Goal: Task Accomplishment & Management: Complete application form

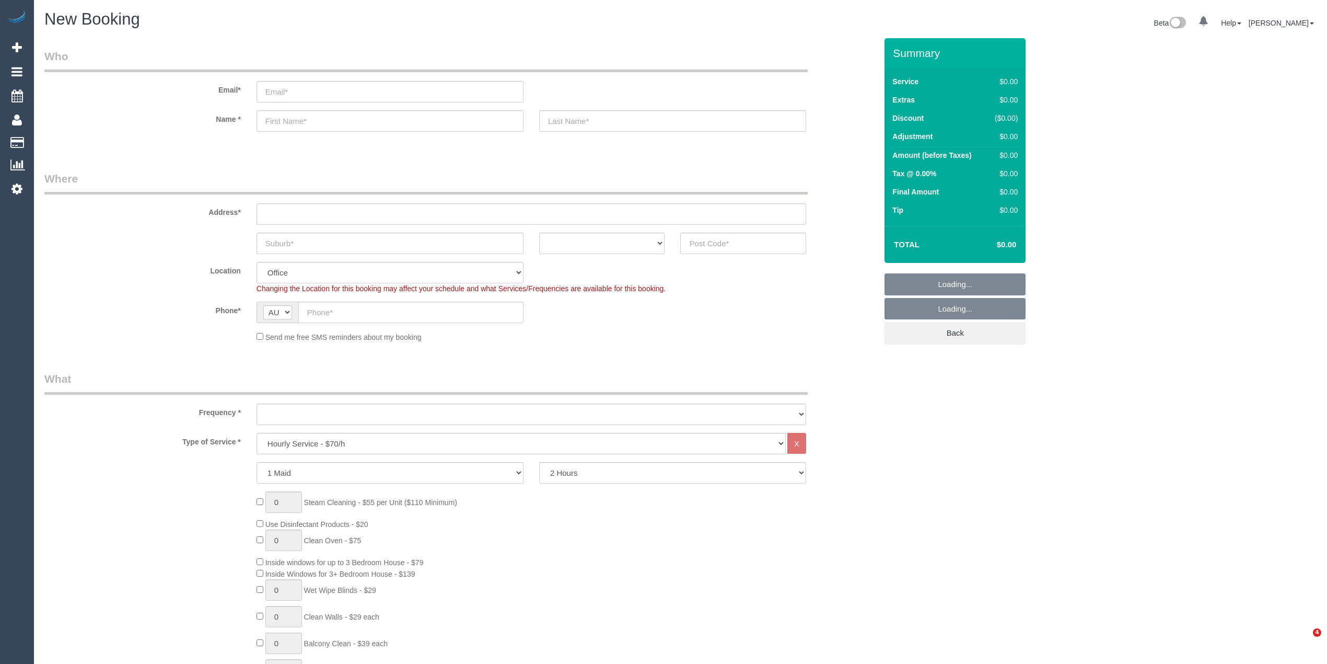
select select "object:813"
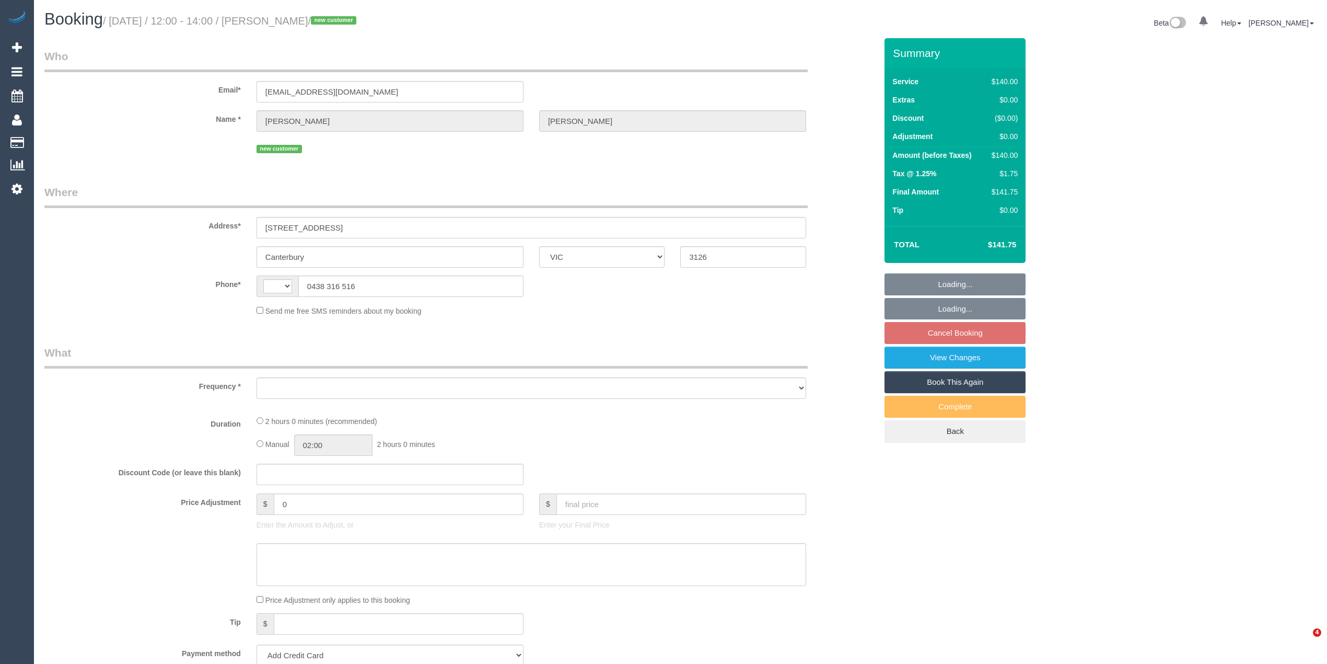
select select "VIC"
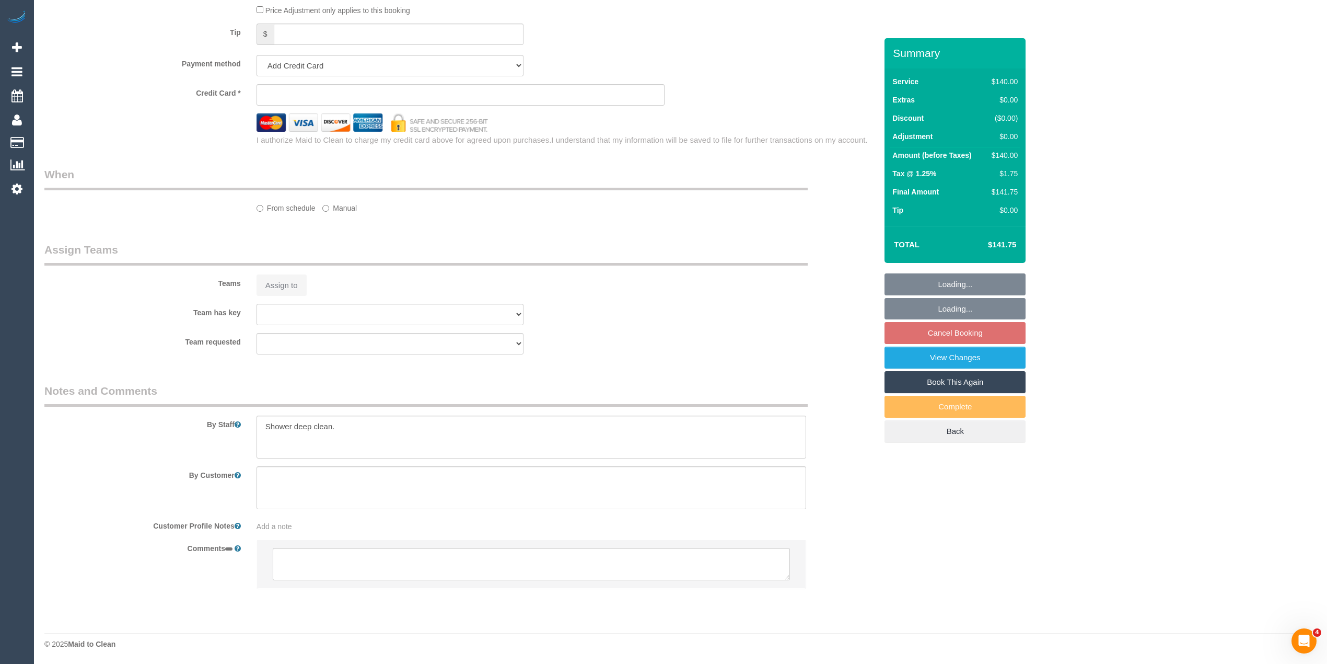
select select "string:AU"
select select "spot4"
select select "number:28"
select select "number:14"
select select "number:19"
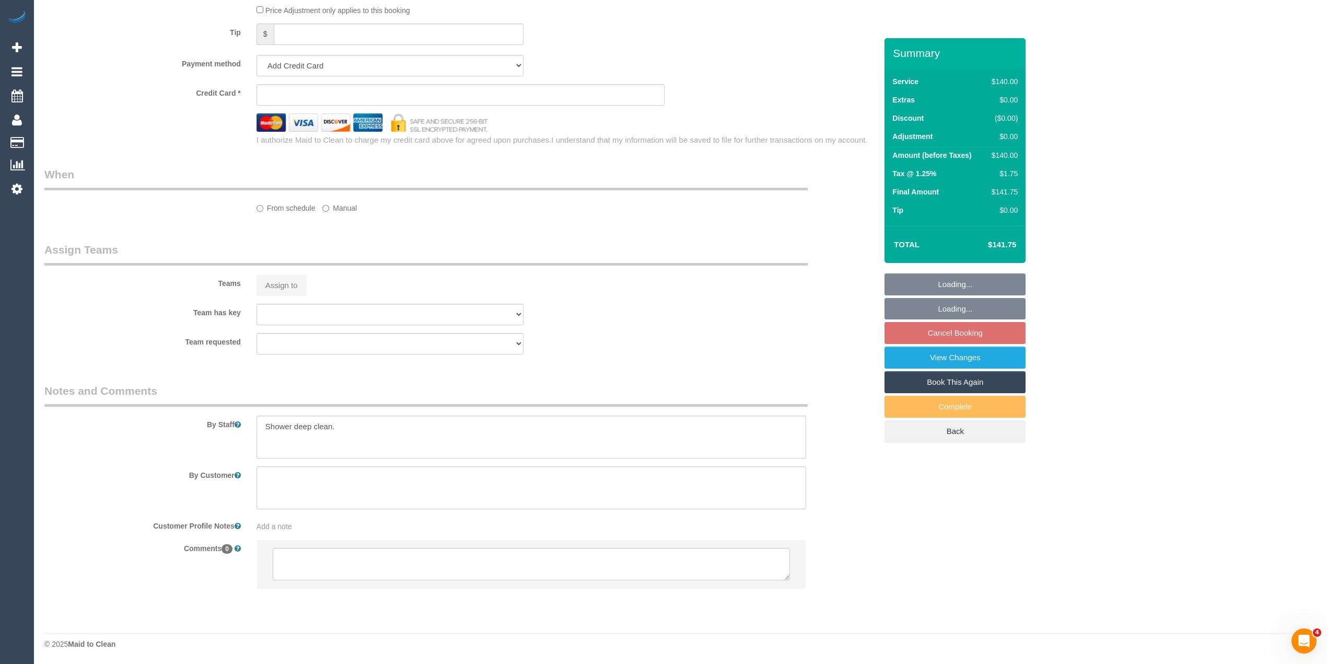
select select "number:25"
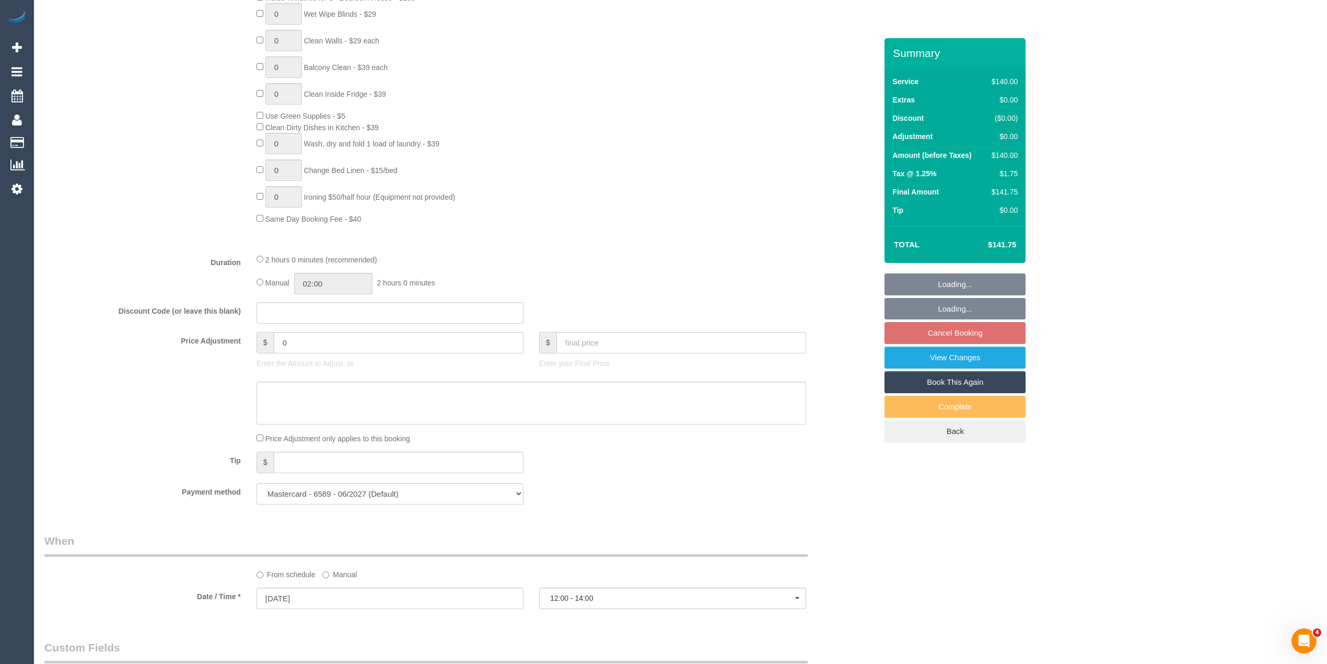
select select "object:1454"
select select "string:stripe-pm_1S8CyY2GScqysDRVjVgp4sy1"
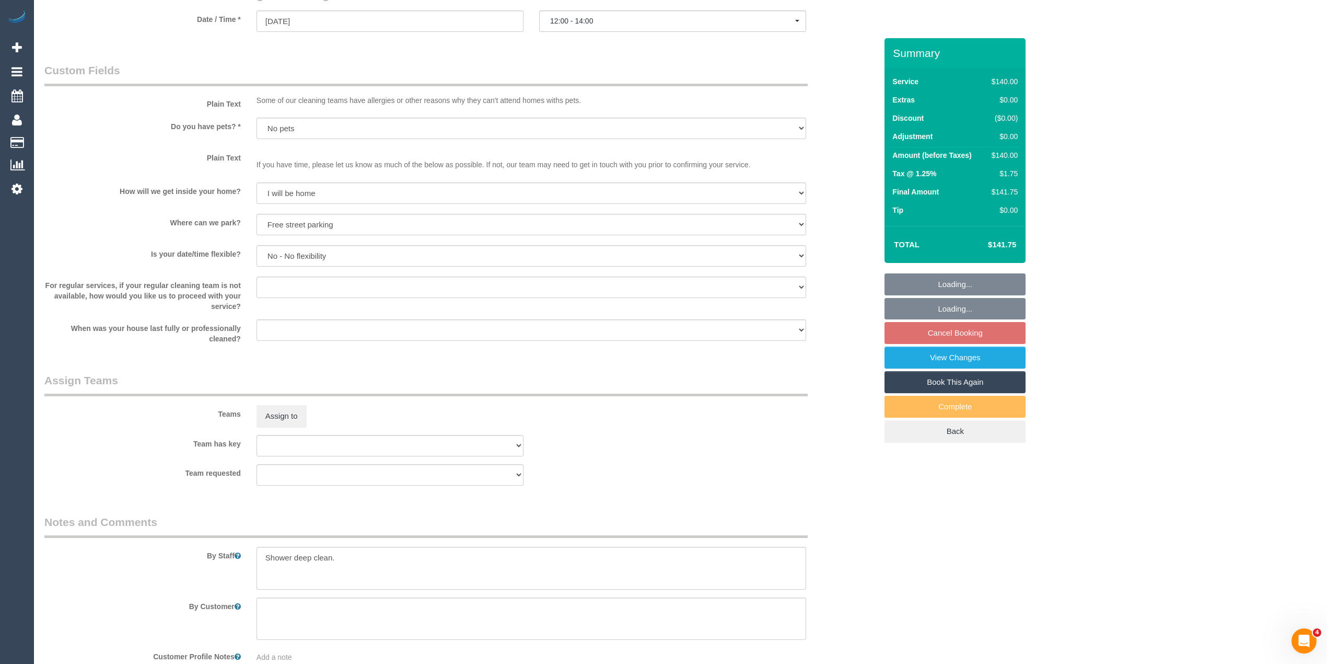
select select "object:1459"
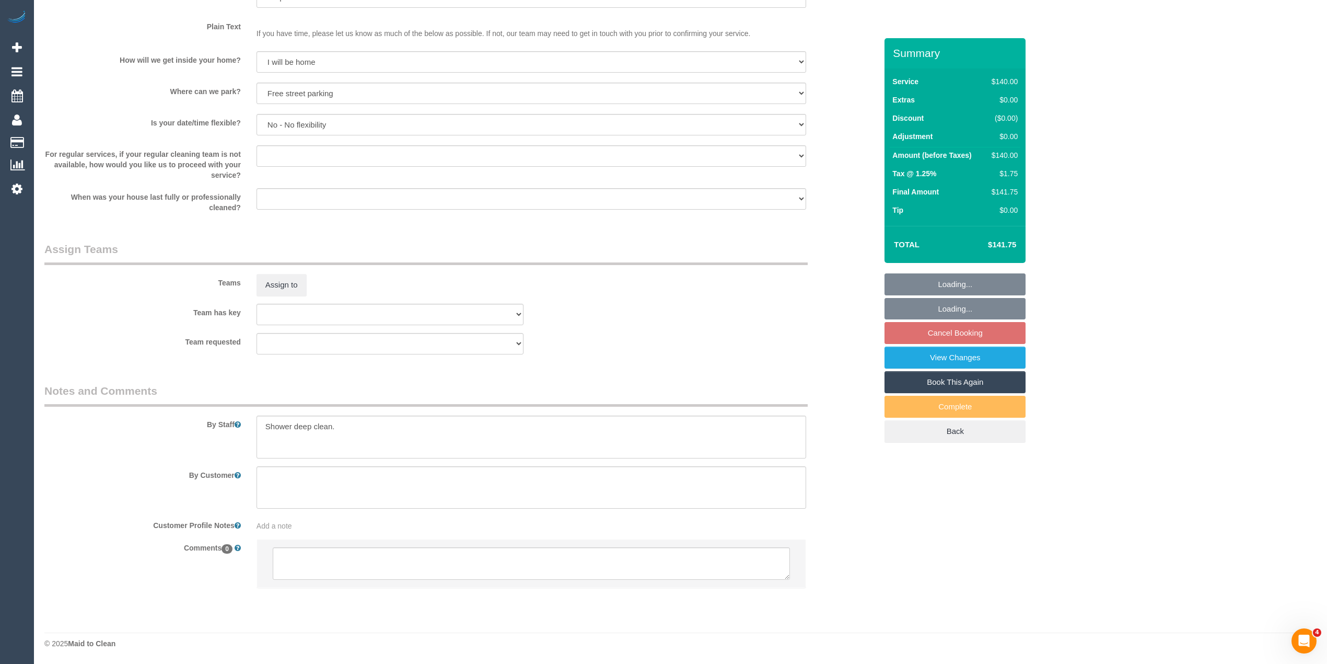
select select "spot16"
click at [327, 559] on textarea at bounding box center [531, 563] width 517 height 32
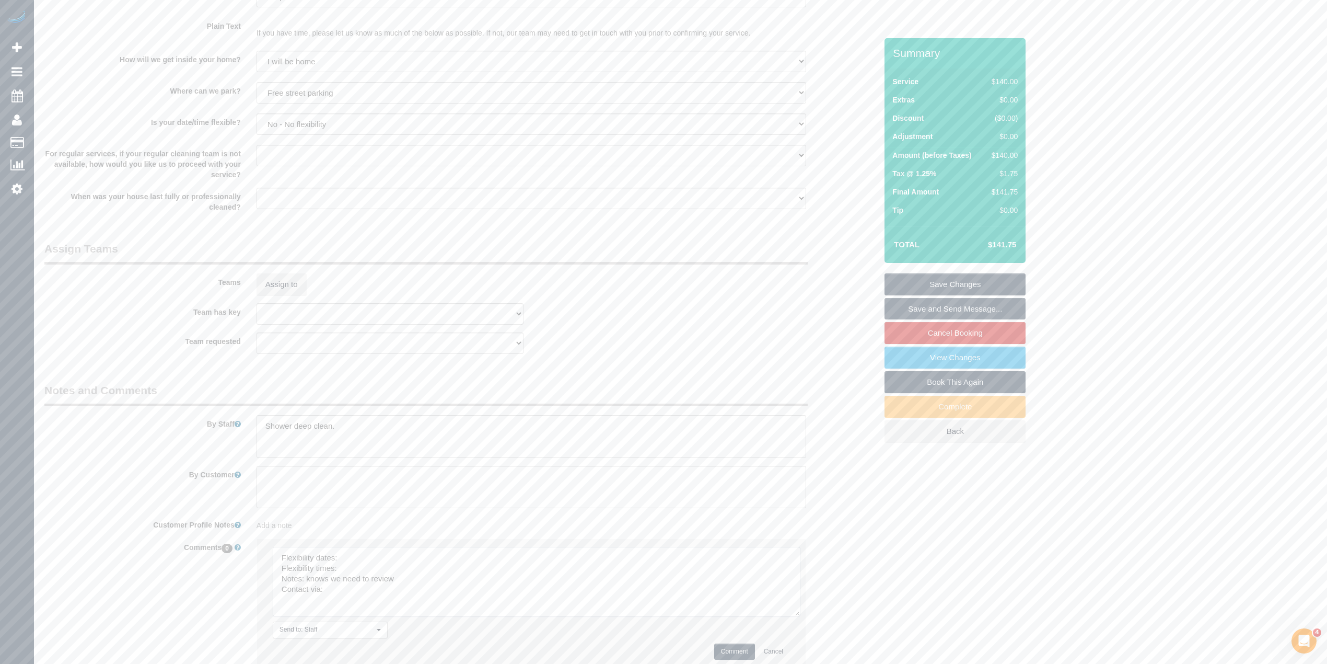
drag, startPoint x: 782, startPoint y: 574, endPoint x: 793, endPoint y: 612, distance: 40.2
click at [793, 612] on textarea at bounding box center [537, 581] width 528 height 69
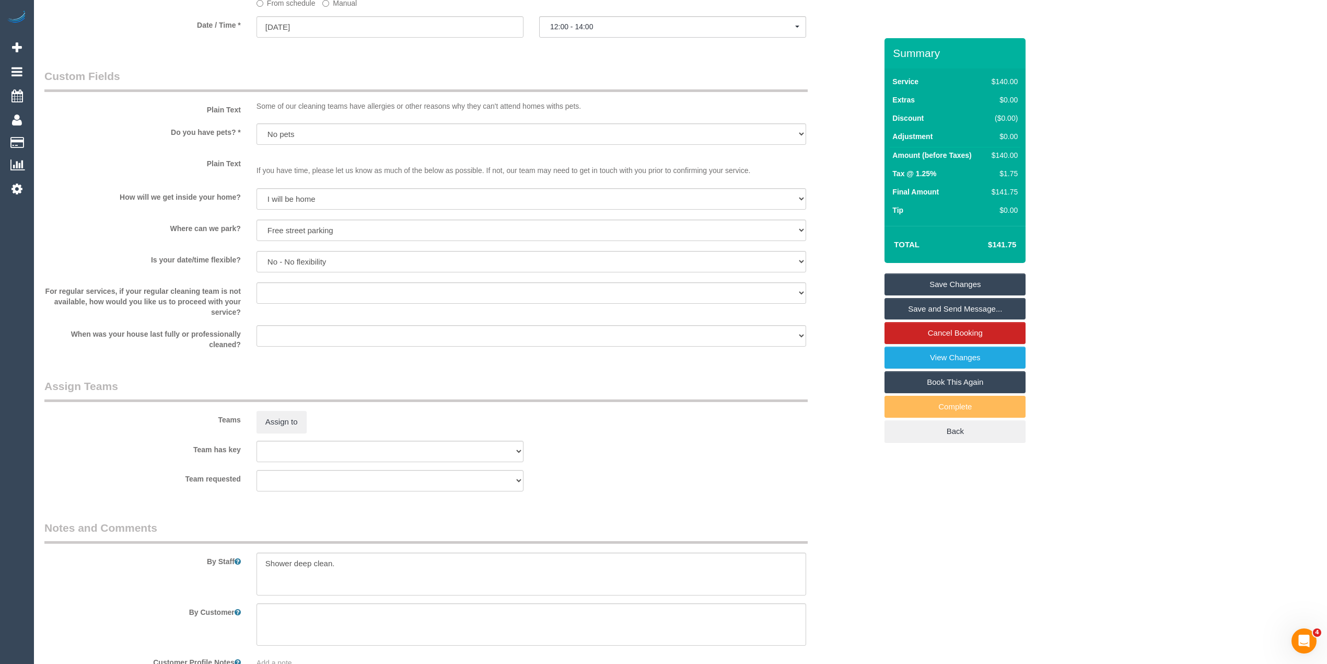
scroll to position [1380, 0]
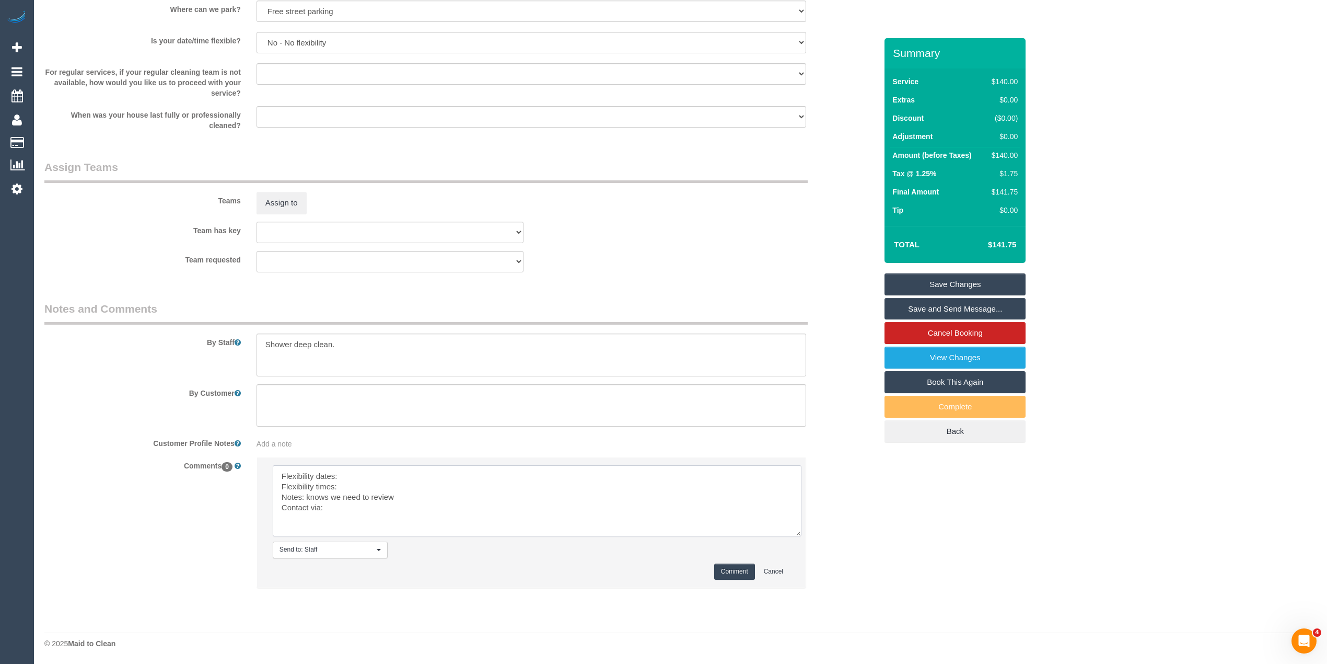
click at [366, 471] on textarea at bounding box center [537, 500] width 529 height 71
click at [363, 471] on textarea at bounding box center [537, 500] width 529 height 71
click at [363, 485] on textarea at bounding box center [537, 500] width 529 height 71
click at [404, 474] on textarea at bounding box center [537, 500] width 529 height 71
click at [367, 487] on textarea at bounding box center [537, 500] width 529 height 71
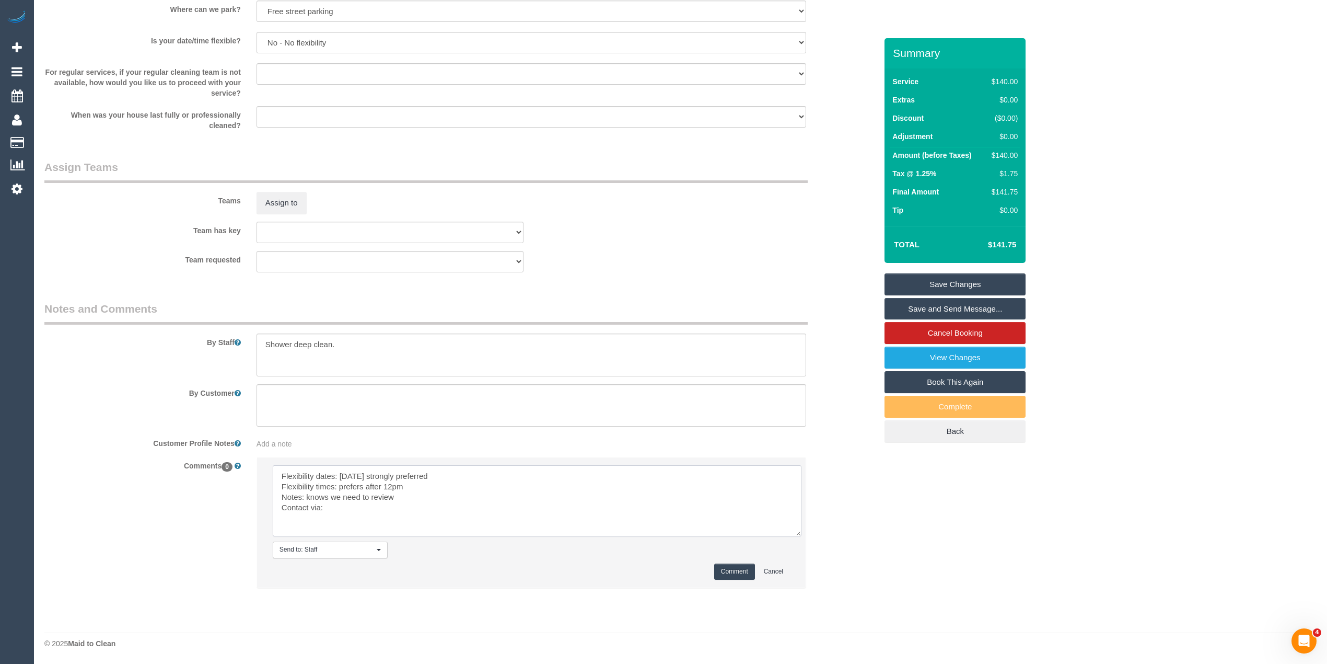
click at [368, 512] on textarea at bounding box center [537, 500] width 529 height 71
type textarea "Flexibility dates: [DATE] strongly preferred Flexibility times: prefers after 1…"
click at [722, 575] on button "Comment" at bounding box center [734, 571] width 41 height 16
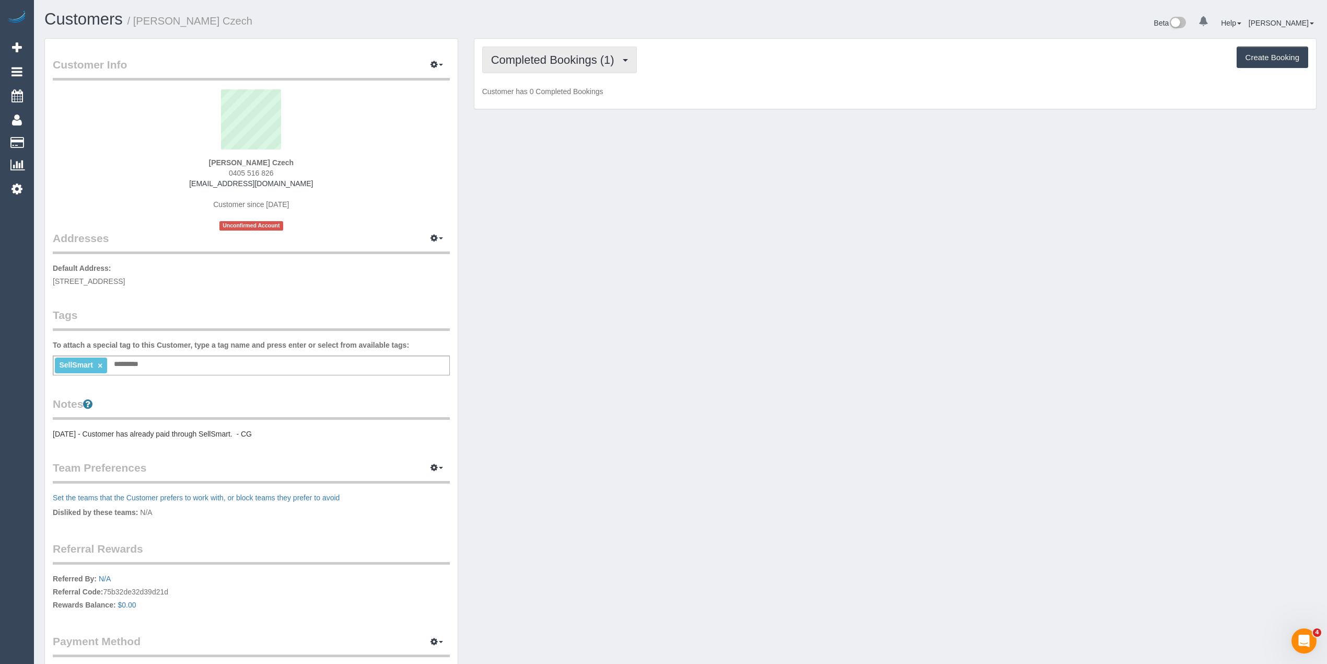
click at [509, 61] on span "Completed Bookings (1)" at bounding box center [555, 59] width 129 height 13
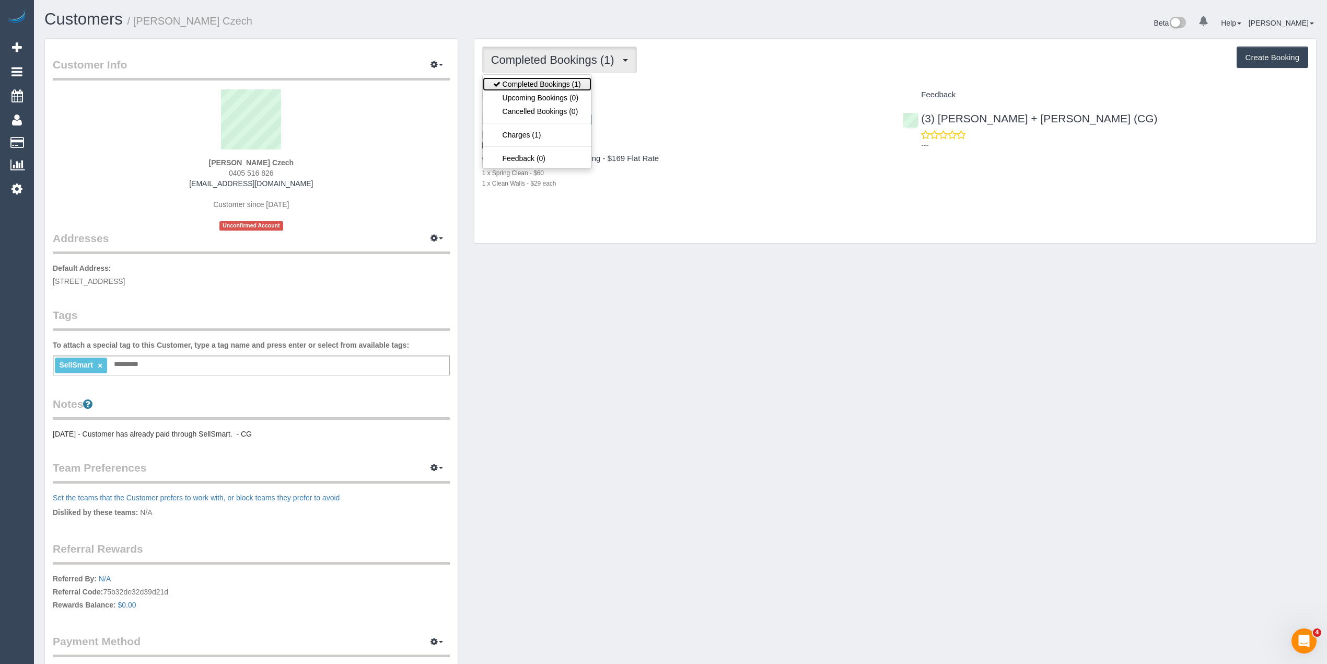
click at [535, 79] on link "Completed Bookings (1)" at bounding box center [537, 84] width 109 height 14
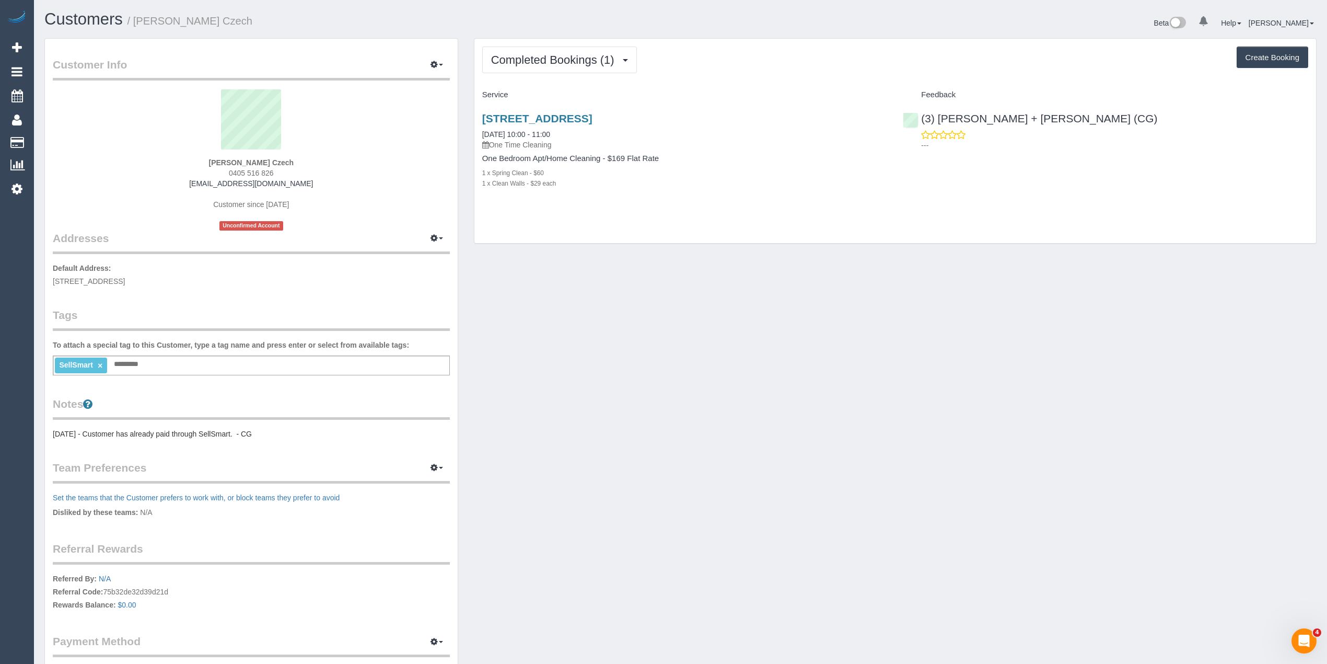
click at [723, 65] on div "Completed Bookings (1) Completed Bookings (1) Upcoming Bookings (0) Cancelled B…" at bounding box center [895, 60] width 826 height 27
click at [148, 361] on div "SellSmart × Add a tag" at bounding box center [251, 365] width 397 height 20
click at [521, 42] on div "Completed Bookings (1) Completed Bookings (1) Upcoming Bookings (0) Cancelled B…" at bounding box center [895, 141] width 842 height 205
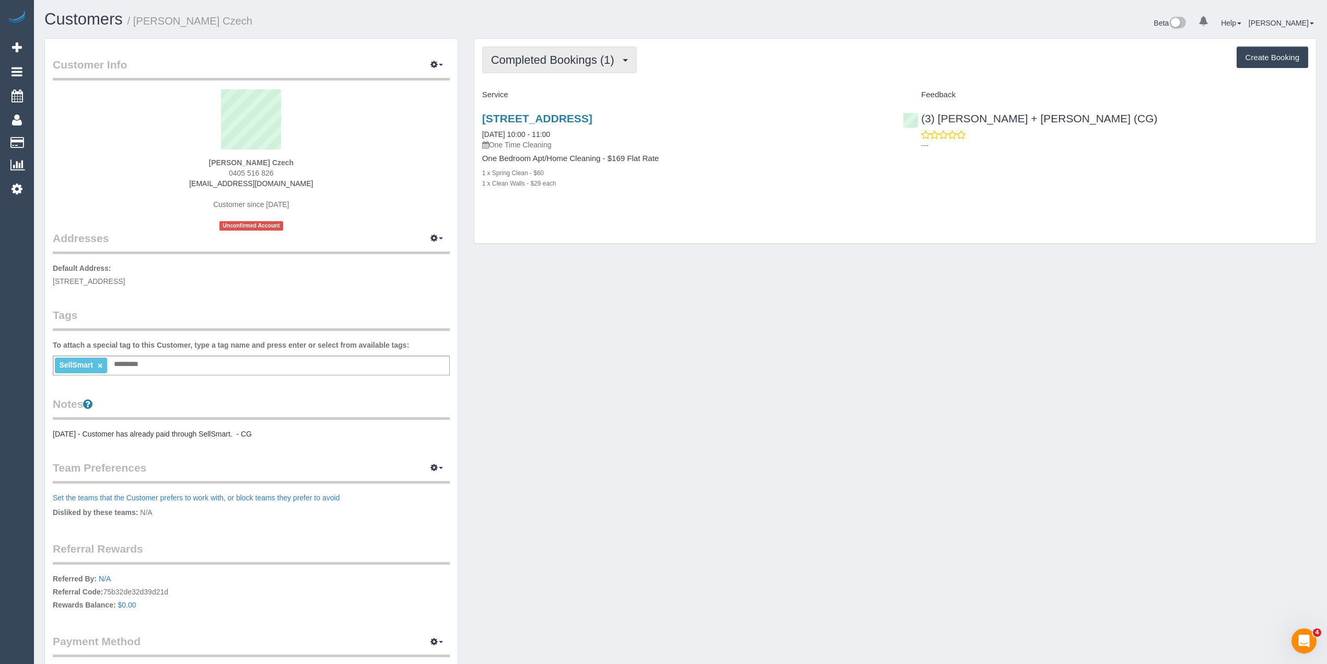
click at [525, 57] on span "Completed Bookings (1)" at bounding box center [555, 59] width 129 height 13
